Goal: Task Accomplishment & Management: Manage account settings

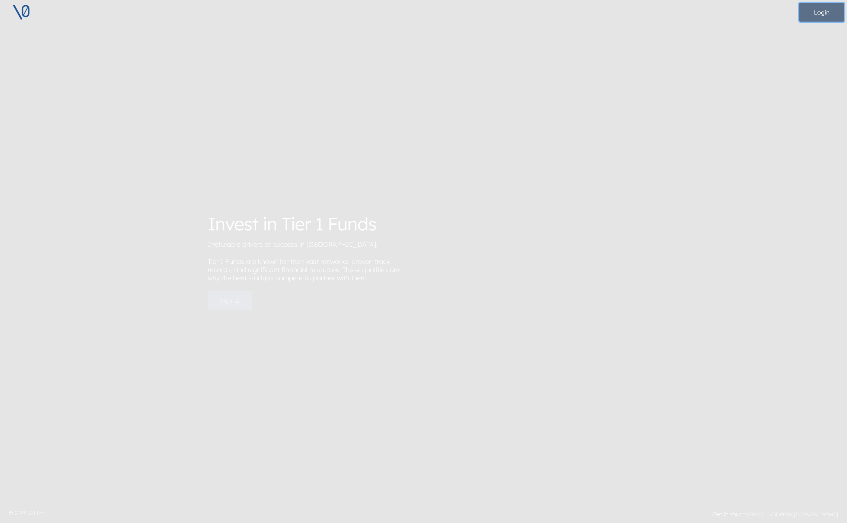
click at [818, 14] on button "Login" at bounding box center [822, 12] width 45 height 19
